Goal: Navigation & Orientation: Find specific page/section

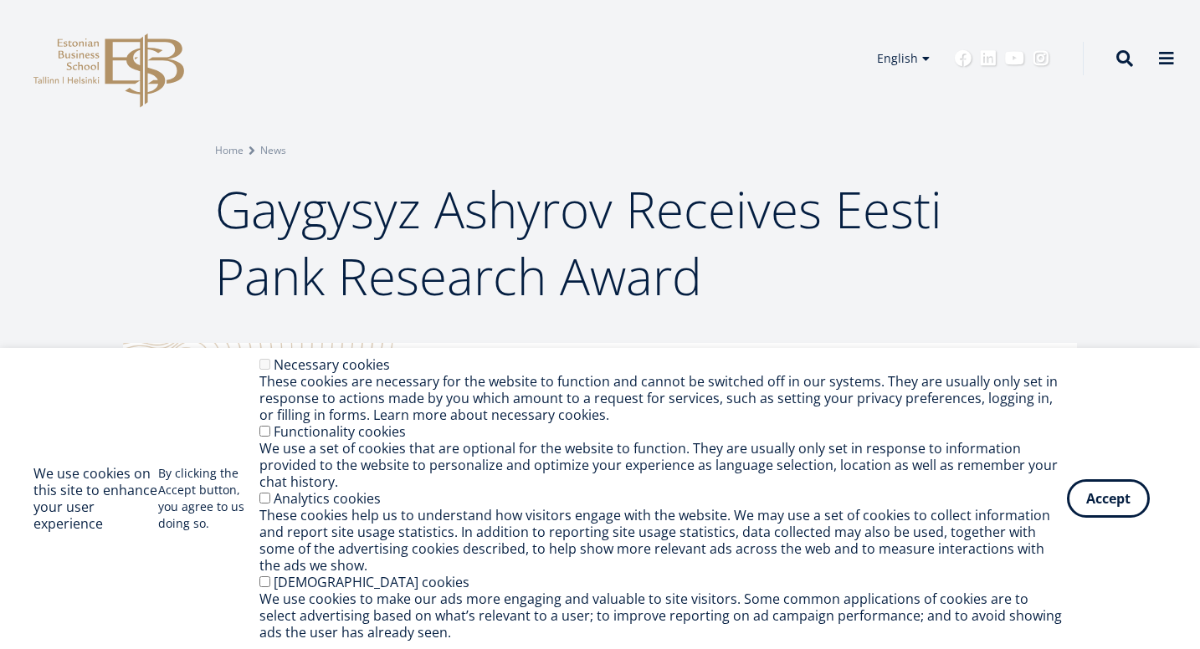
click at [86, 249] on div "Breadcrumb Home News Gaygysyz Ashyrov Receives Eesti Pank Research Award" at bounding box center [600, 171] width 1200 height 343
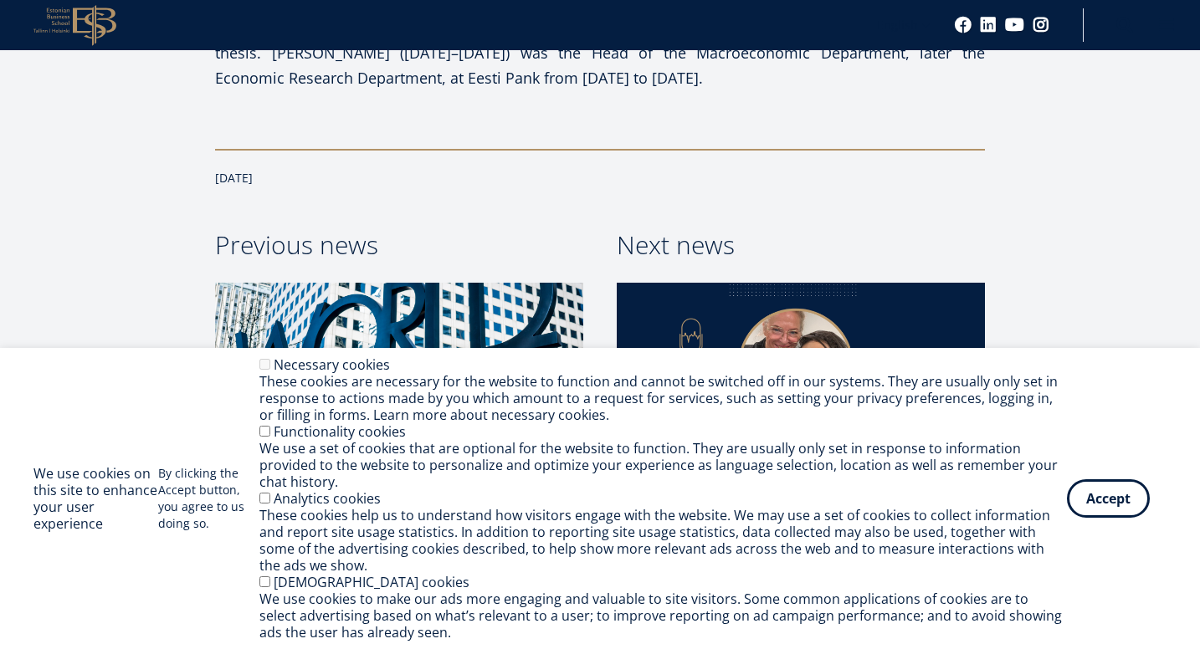
scroll to position [1747, 0]
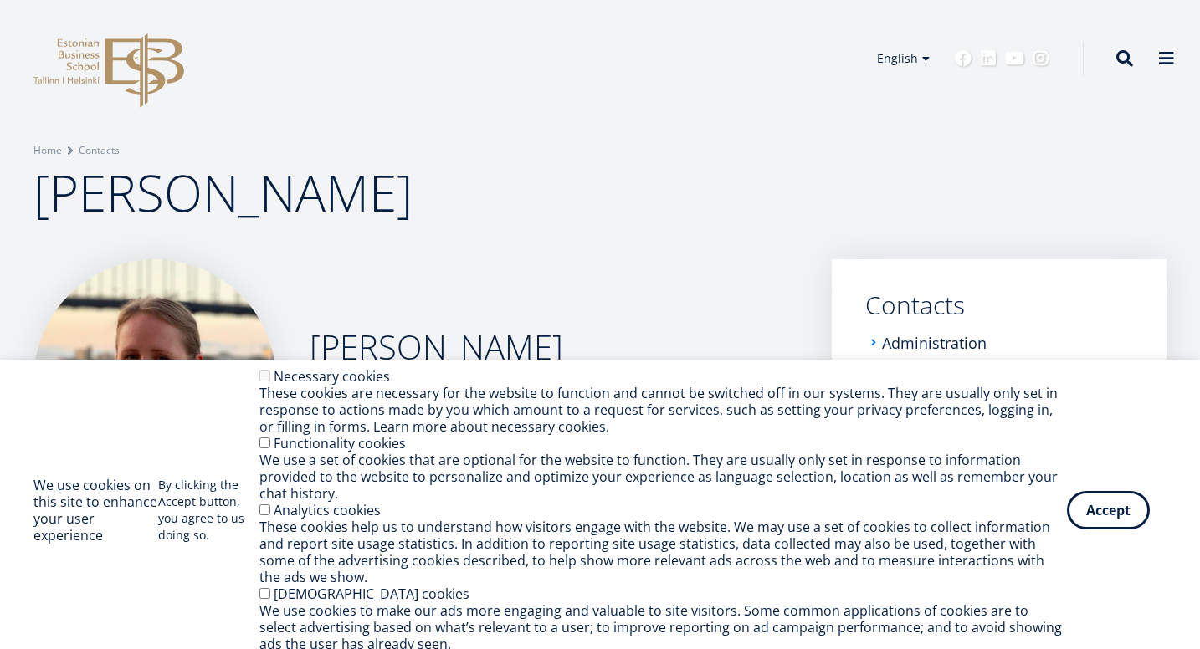
click at [530, 131] on div "Breadcrumb Home Contacts Annika Kaabel" at bounding box center [600, 129] width 1200 height 259
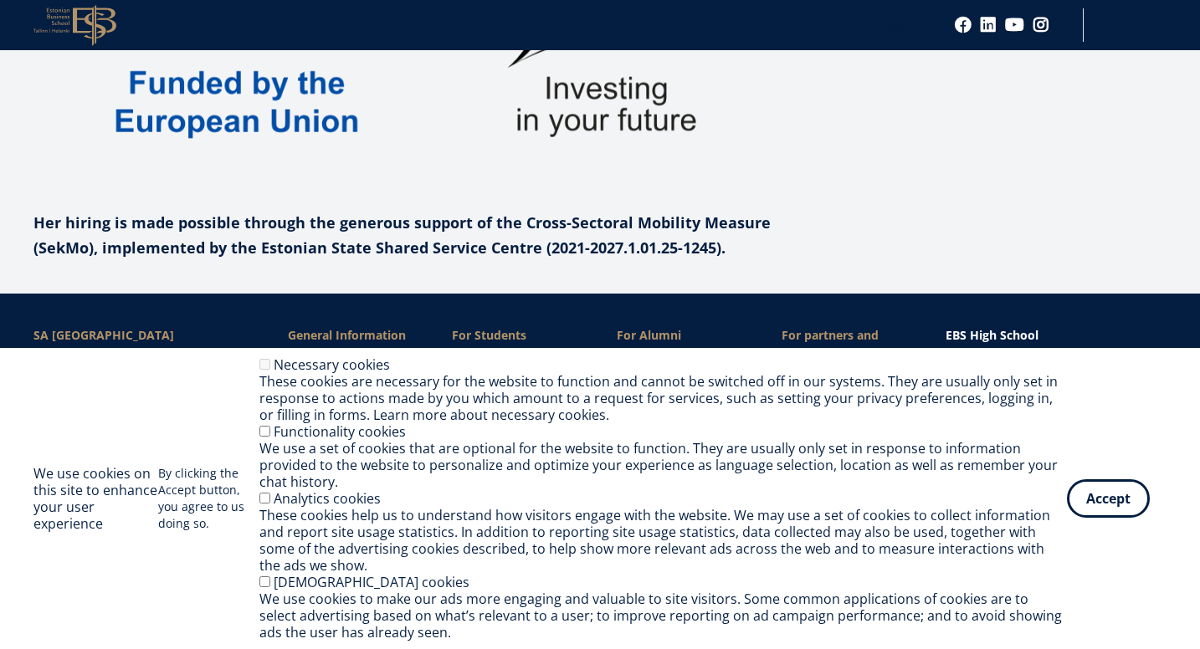
scroll to position [2433, 0]
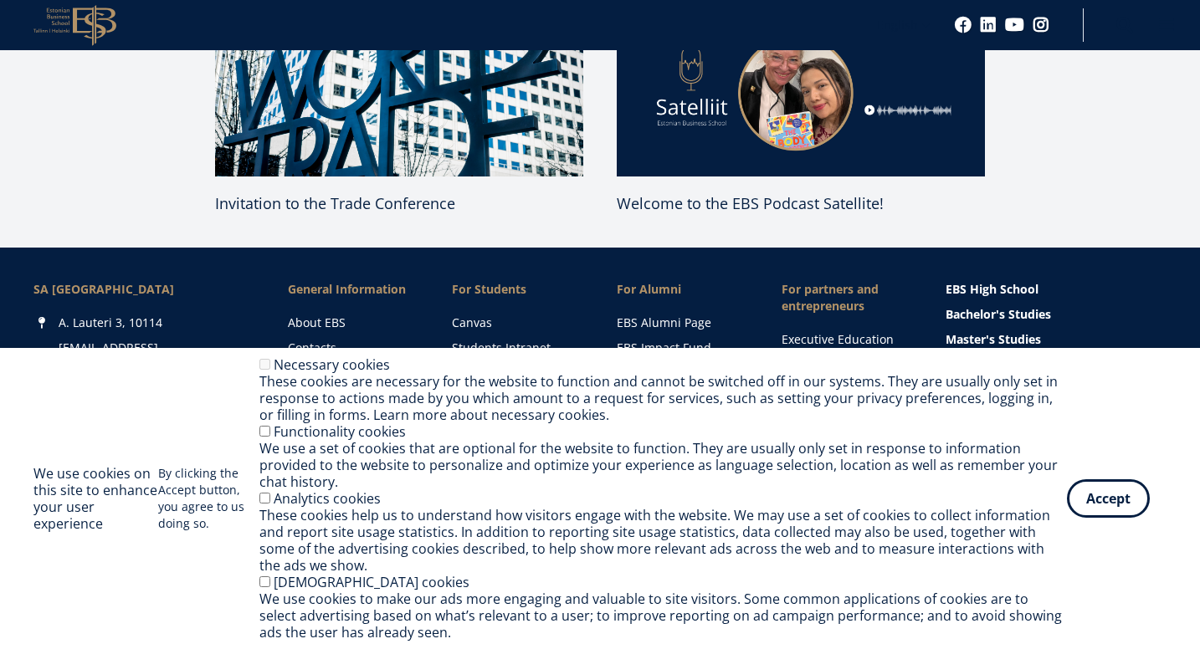
scroll to position [1933, 0]
